Goal: Task Accomplishment & Management: Complete application form

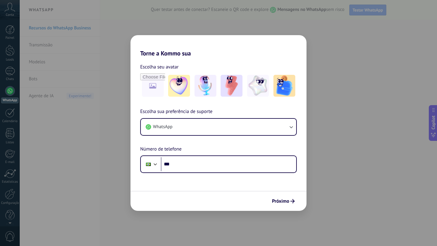
click at [341, 122] on div "Torne a Kommo sua Escolha seu avatar Escolha sua preferência de suporte WhatsAp…" at bounding box center [218, 123] width 437 height 246
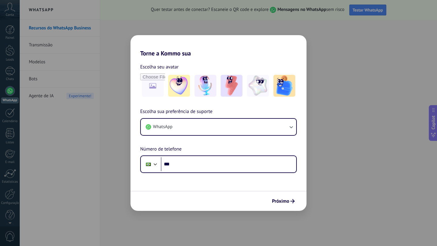
click at [327, 40] on div "Torne a Kommo sua Escolha seu avatar Escolha sua preferência de suporte WhatsAp…" at bounding box center [218, 123] width 437 height 246
click at [292, 206] on div "Próximo" at bounding box center [218, 201] width 176 height 20
click at [292, 203] on icon "submit" at bounding box center [292, 201] width 4 height 4
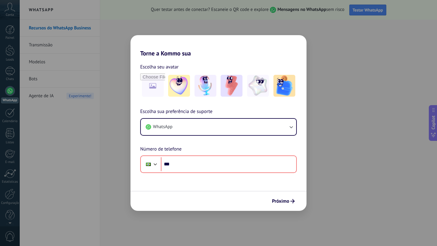
click at [341, 52] on div "Torne a Kommo sua Escolha seu avatar Escolha sua preferência de suporte WhatsAp…" at bounding box center [218, 123] width 437 height 246
click at [58, 90] on div "Torne a Kommo sua Escolha seu avatar Escolha sua preferência de suporte WhatsAp…" at bounding box center [218, 123] width 437 height 246
